Goal: Task Accomplishment & Management: Use online tool/utility

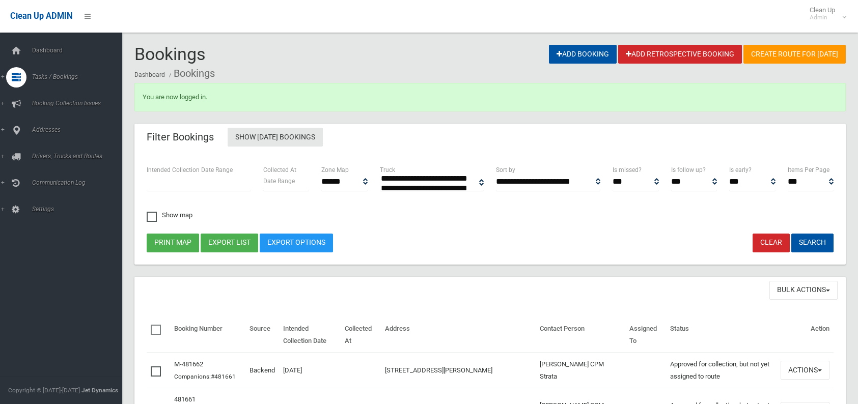
select select
click at [32, 149] on span "Search" at bounding box center [75, 151] width 92 height 7
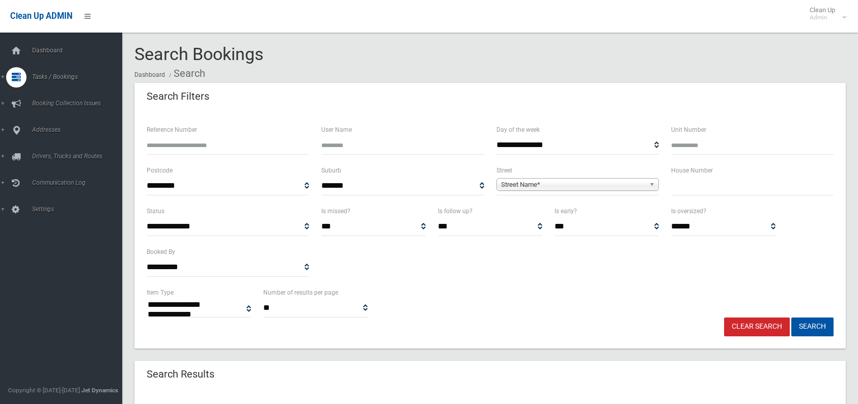
select select
type input "*"
click at [553, 190] on div "Street Name*" at bounding box center [577, 184] width 162 height 13
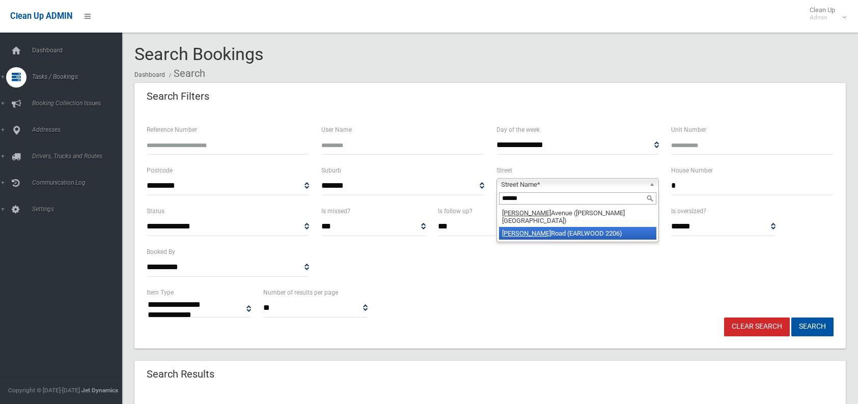
type input "******"
click at [508, 230] on em "[PERSON_NAME]" at bounding box center [526, 234] width 49 height 8
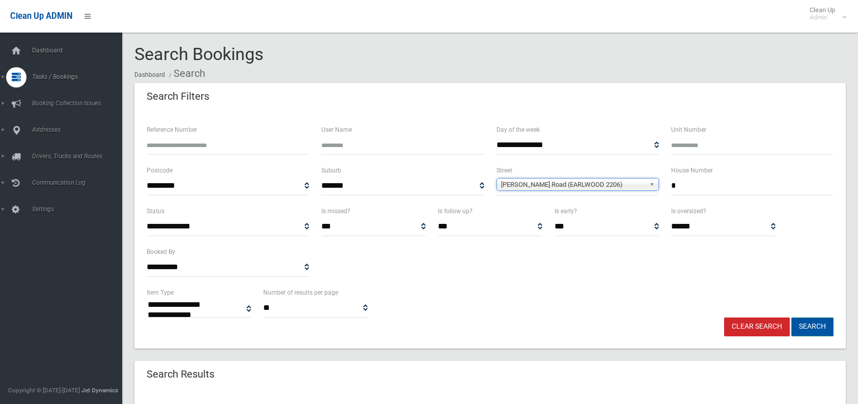
click at [802, 328] on button "Search" at bounding box center [812, 327] width 42 height 19
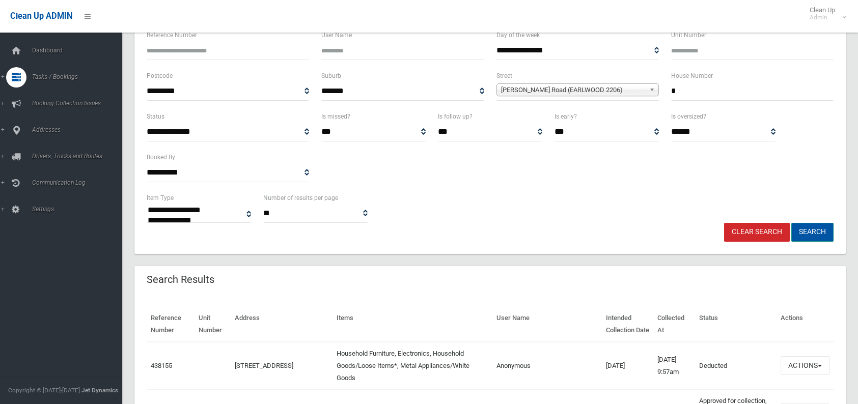
scroll to position [102, 0]
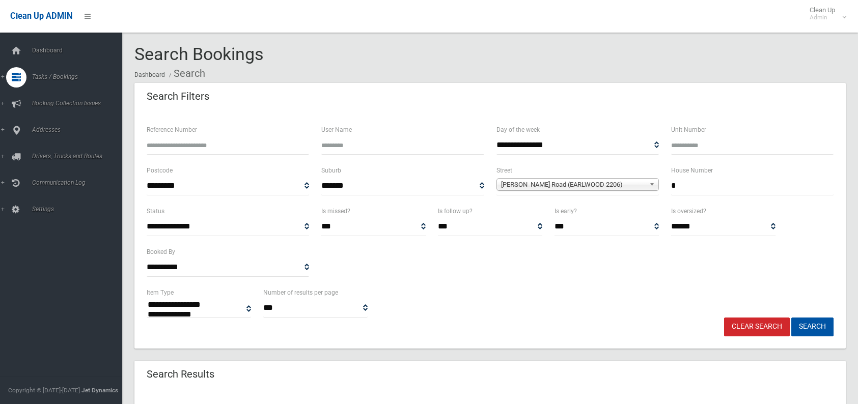
select select
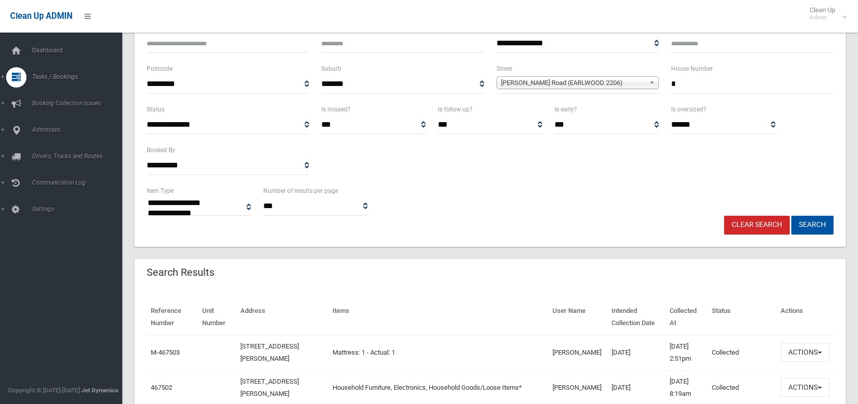
scroll to position [102, 0]
click at [791, 352] on button "Actions" at bounding box center [804, 352] width 49 height 19
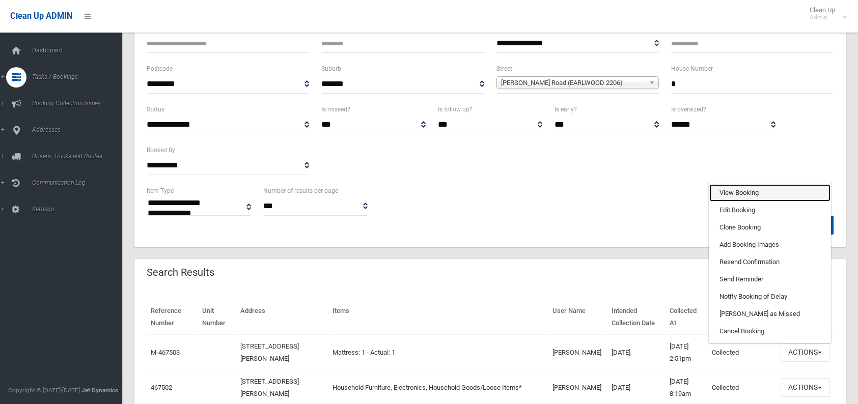
click at [724, 196] on link "View Booking" at bounding box center [769, 192] width 121 height 17
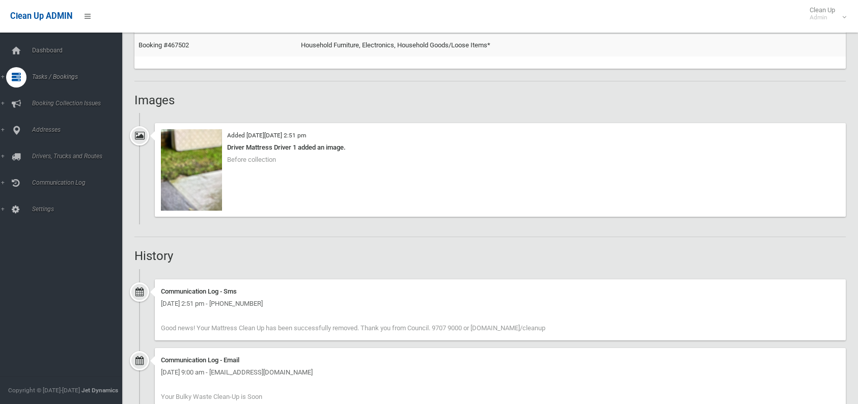
scroll to position [621, 0]
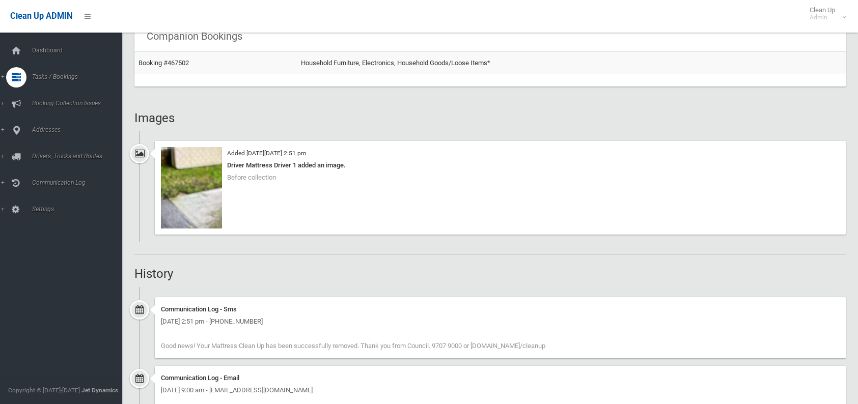
drag, startPoint x: 238, startPoint y: 218, endPoint x: 238, endPoint y: 231, distance: 12.7
drag, startPoint x: 238, startPoint y: 231, endPoint x: 233, endPoint y: 249, distance: 18.5
click at [233, 249] on div "Booking Details Actions View Booking Edit Booking Clone Booking Add Booking Ima…" at bounding box center [489, 60] width 711 height 1159
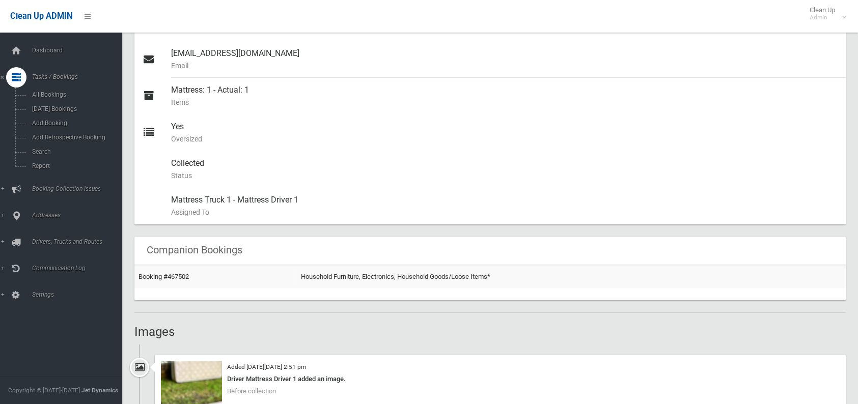
scroll to position [458, 0]
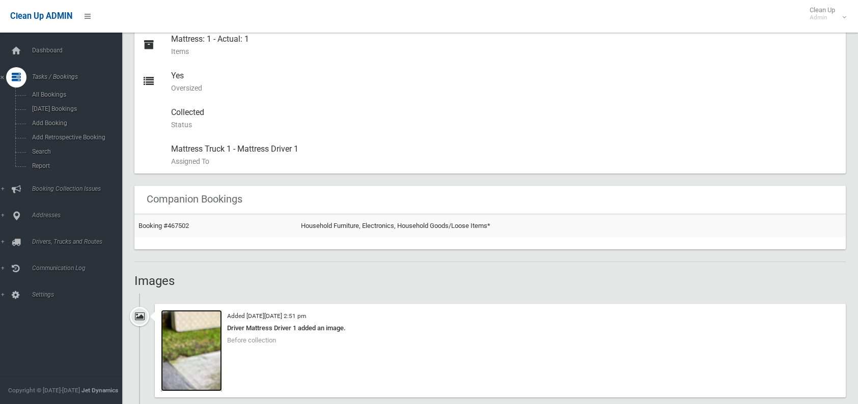
click at [186, 335] on img at bounding box center [191, 350] width 61 height 81
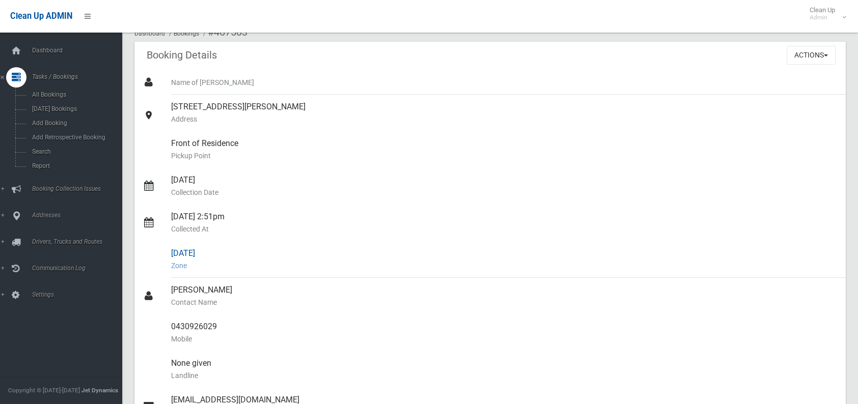
scroll to position [51, 0]
